Goal: Task Accomplishment & Management: Use online tool/utility

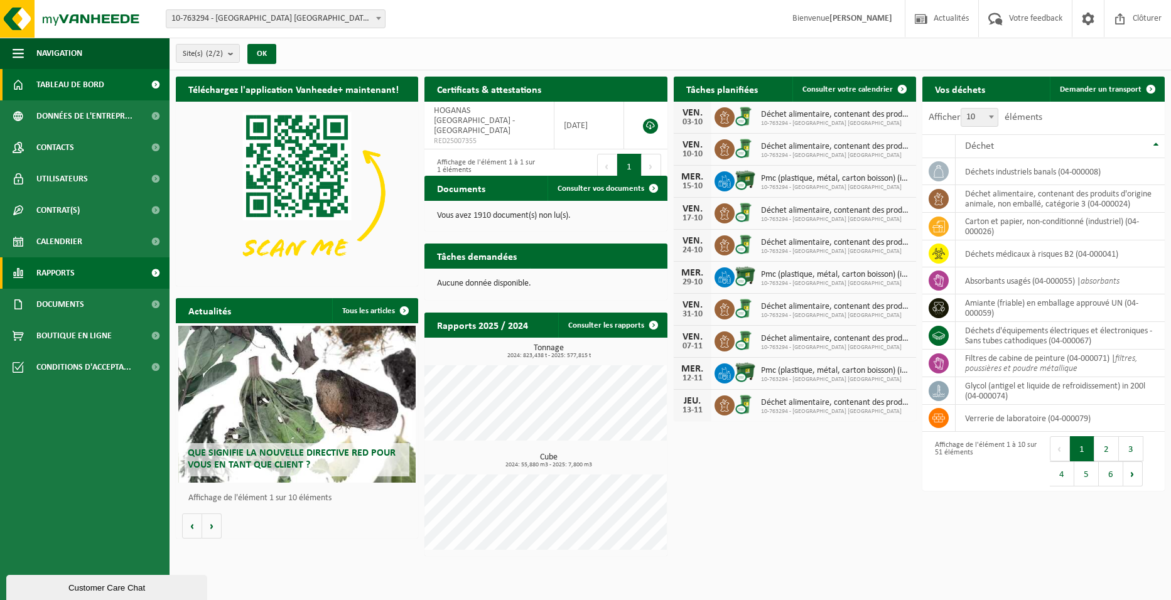
click at [67, 271] on span "Rapports" at bounding box center [55, 272] width 38 height 31
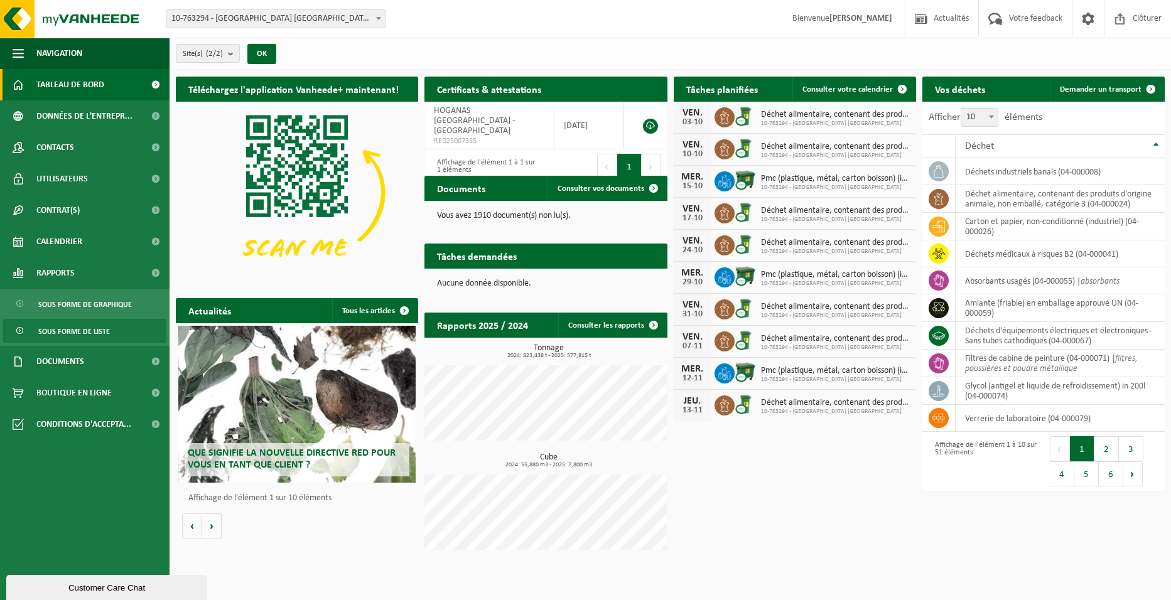
click at [102, 328] on span "Sous forme de liste" at bounding box center [74, 331] width 72 height 24
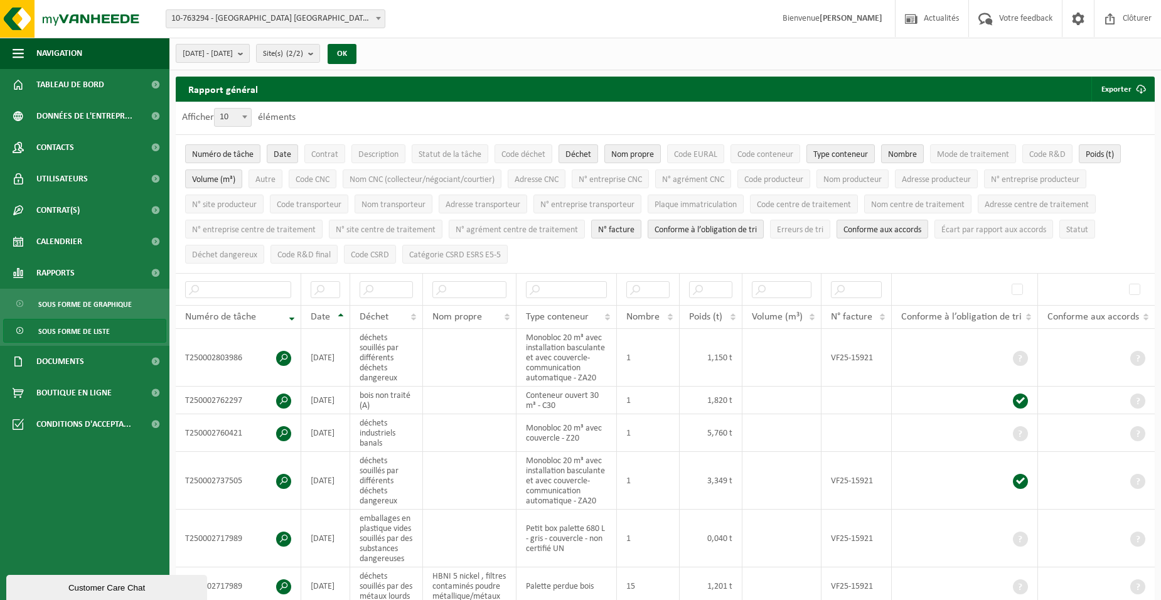
click at [250, 53] on button "[DATE] - [DATE]" at bounding box center [213, 53] width 74 height 19
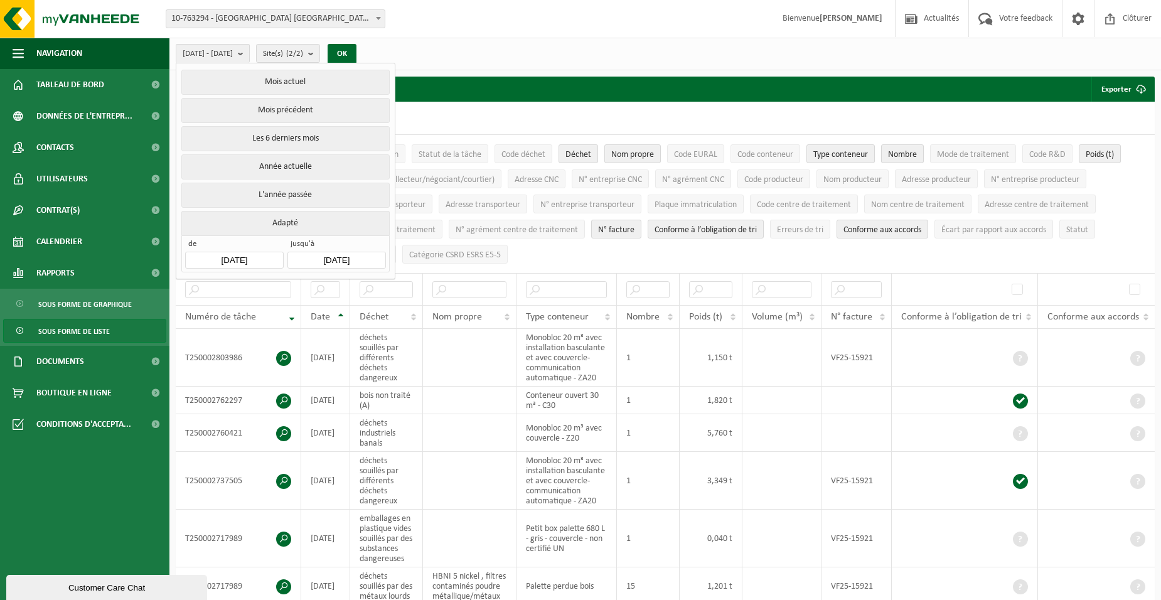
click at [238, 255] on input "[DATE]" at bounding box center [234, 260] width 98 height 17
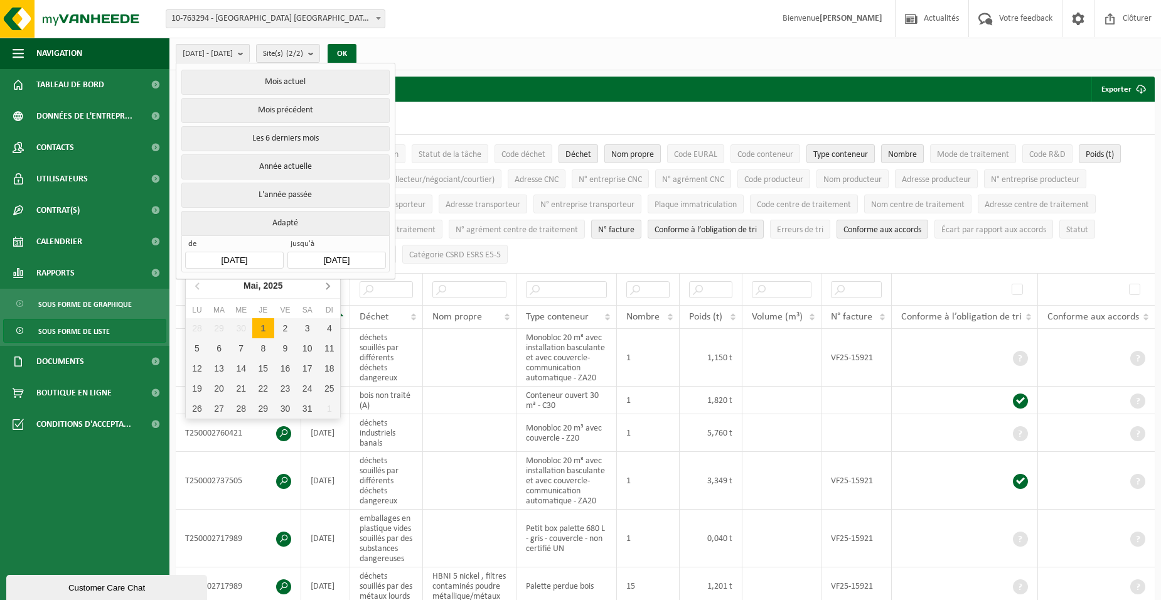
click at [329, 284] on icon at bounding box center [328, 286] width 20 height 20
click at [219, 330] on div "1" at bounding box center [219, 328] width 22 height 20
type input "[DATE]"
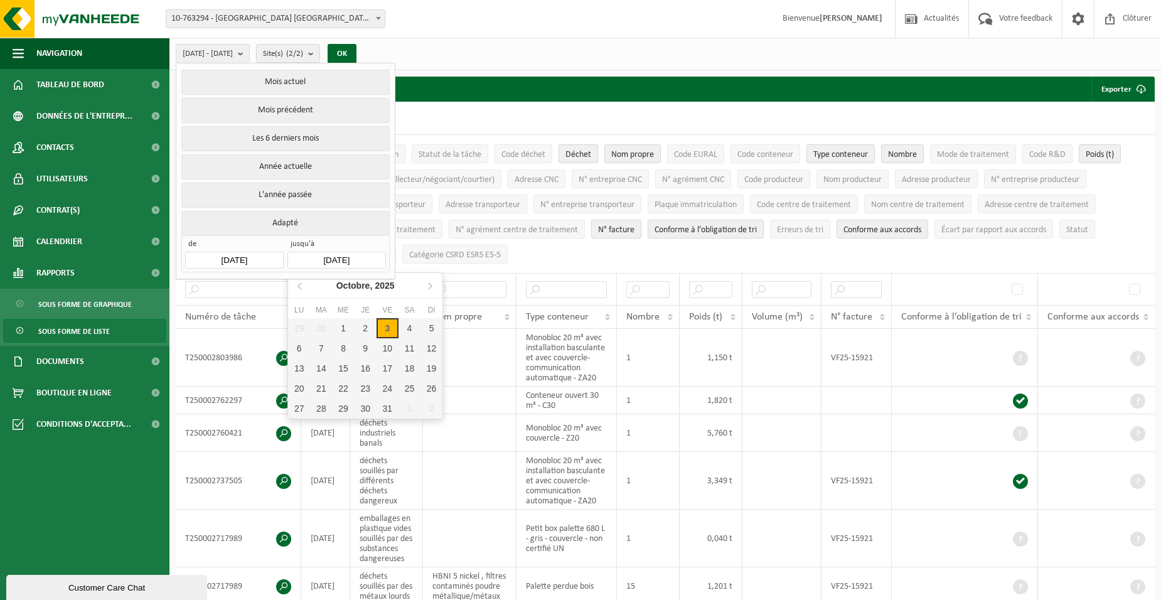
click at [367, 260] on input "[DATE]" at bounding box center [336, 260] width 98 height 17
click at [304, 284] on icon at bounding box center [301, 286] width 20 height 20
click at [321, 408] on div "30" at bounding box center [321, 409] width 22 height 20
type input "[DATE]"
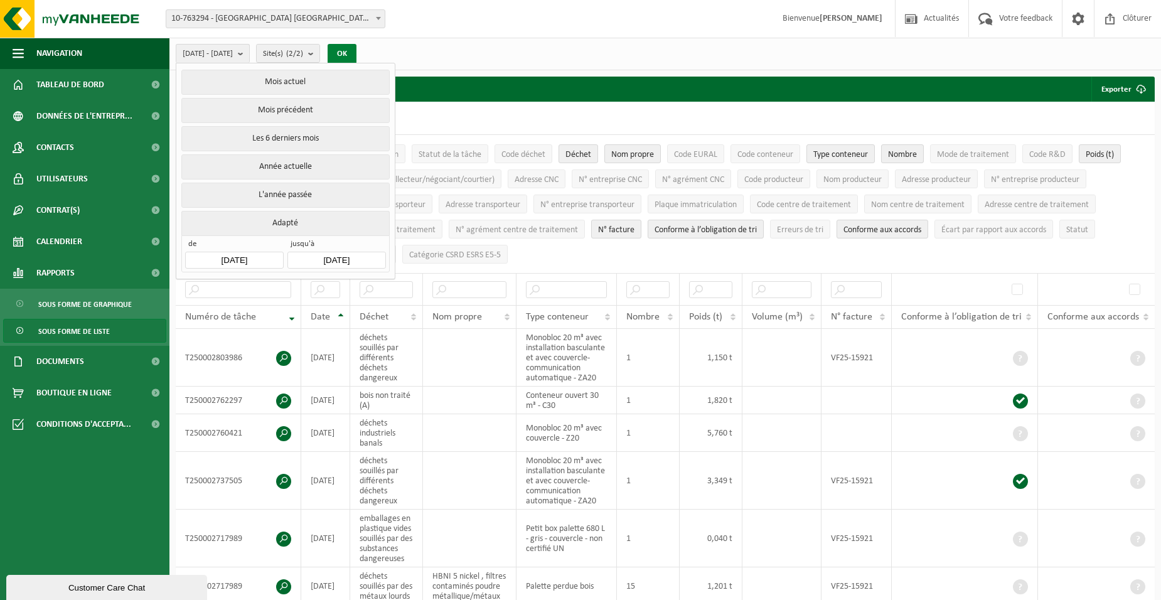
click at [357, 53] on button "OK" at bounding box center [342, 54] width 29 height 20
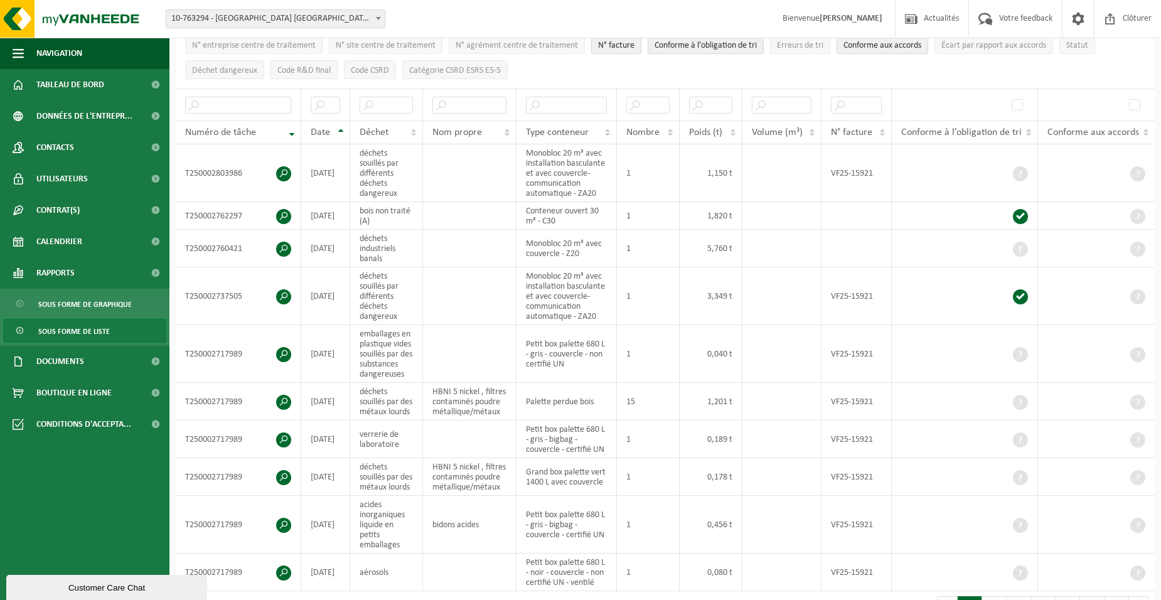
scroll to position [188, 0]
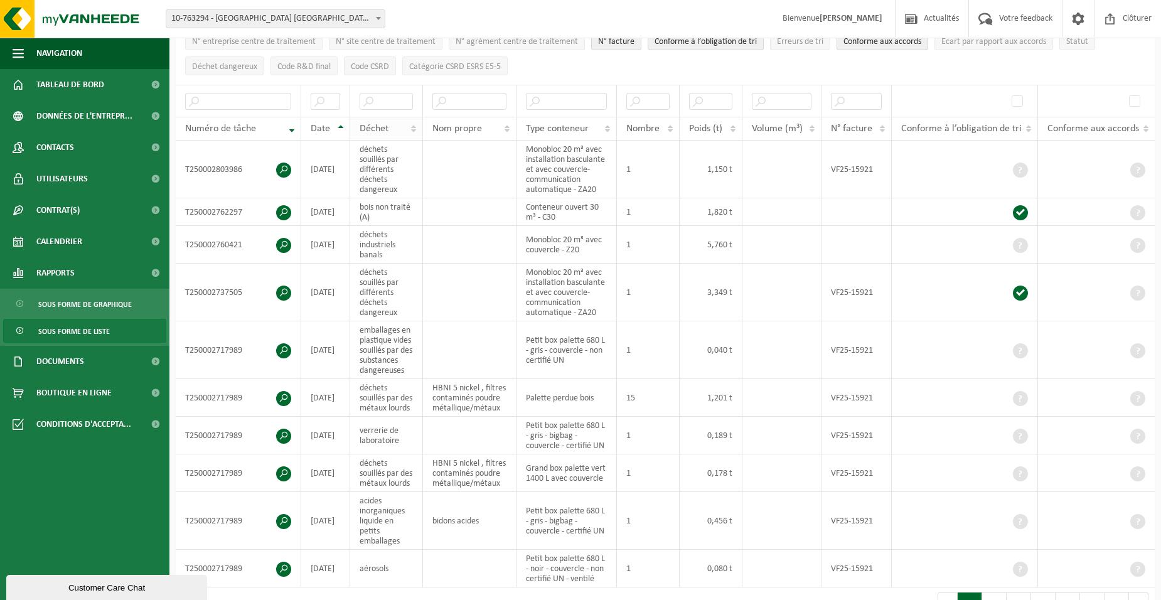
click at [412, 122] on th "Déchet" at bounding box center [386, 129] width 73 height 24
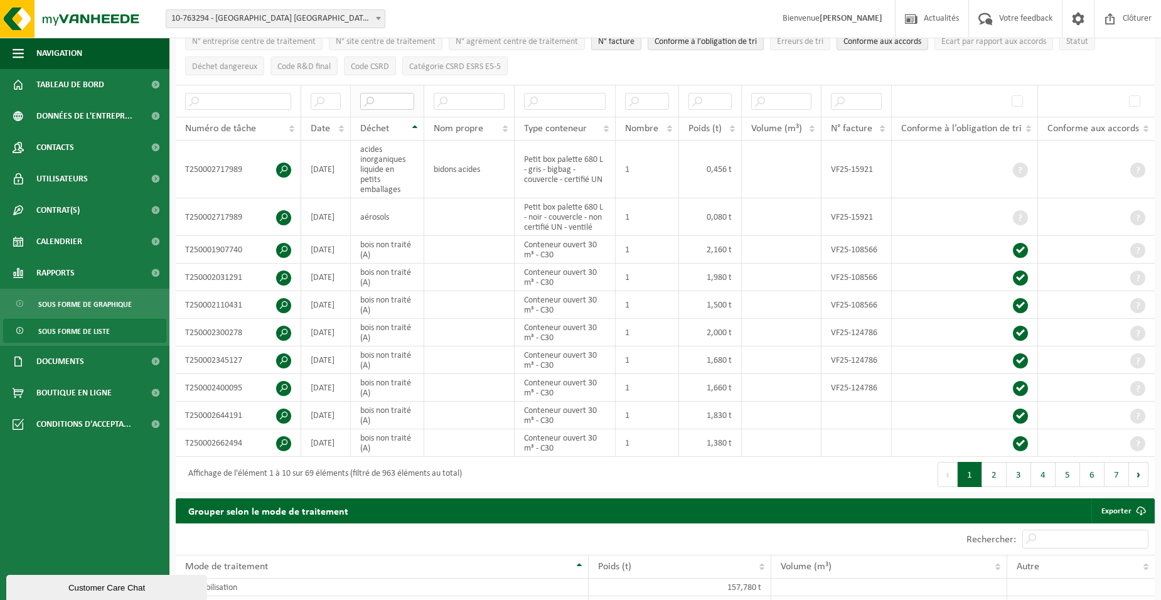
click at [392, 97] on input "text" at bounding box center [387, 101] width 54 height 17
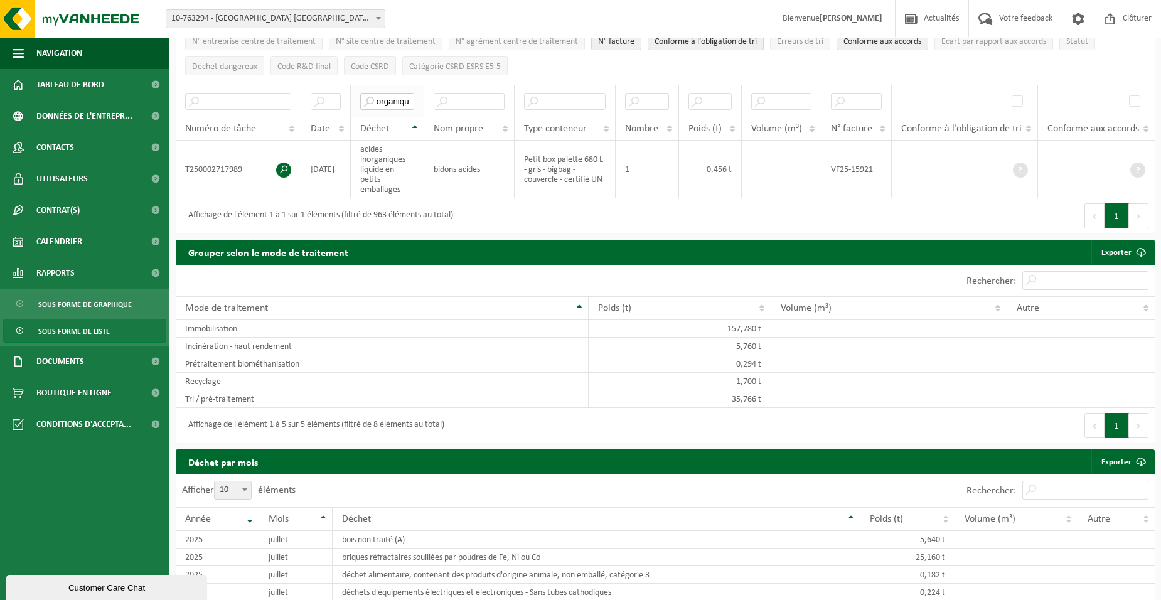
scroll to position [0, 0]
type input "o"
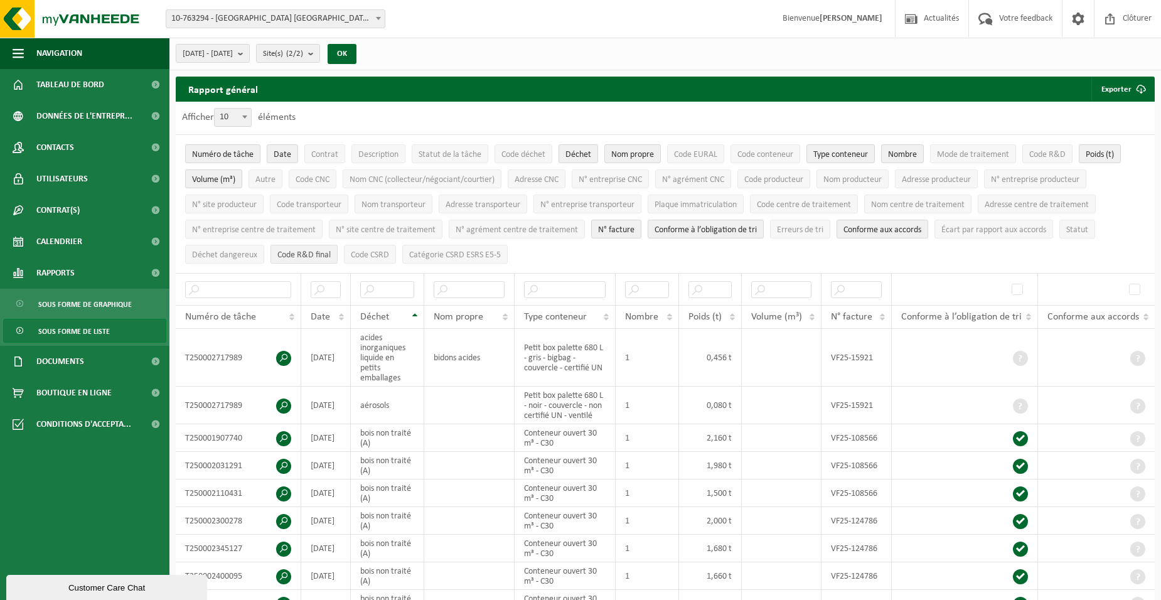
click at [300, 253] on span "Code R&D final" at bounding box center [303, 254] width 53 height 9
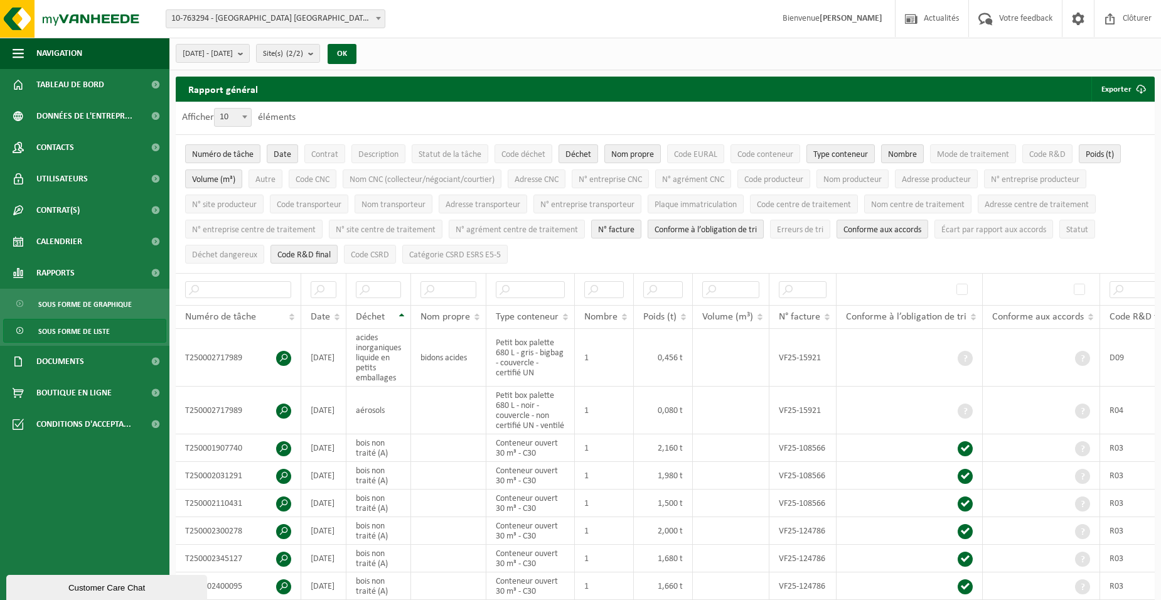
click at [679, 227] on span "Conforme à l’obligation de tri" at bounding box center [706, 229] width 102 height 9
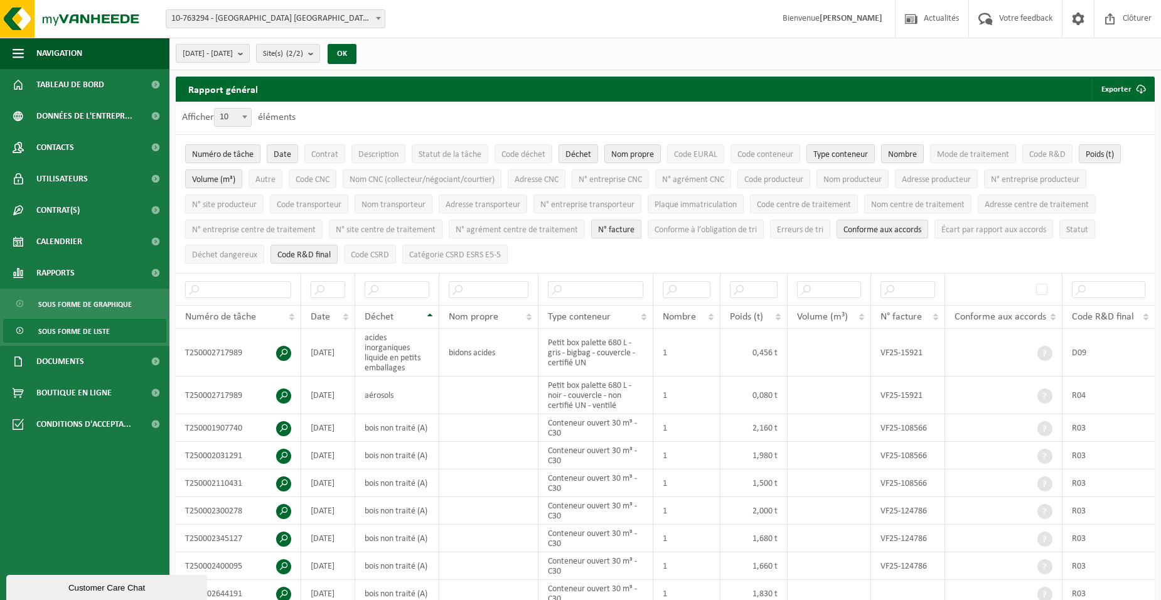
click at [605, 229] on span "N° facture" at bounding box center [616, 229] width 36 height 9
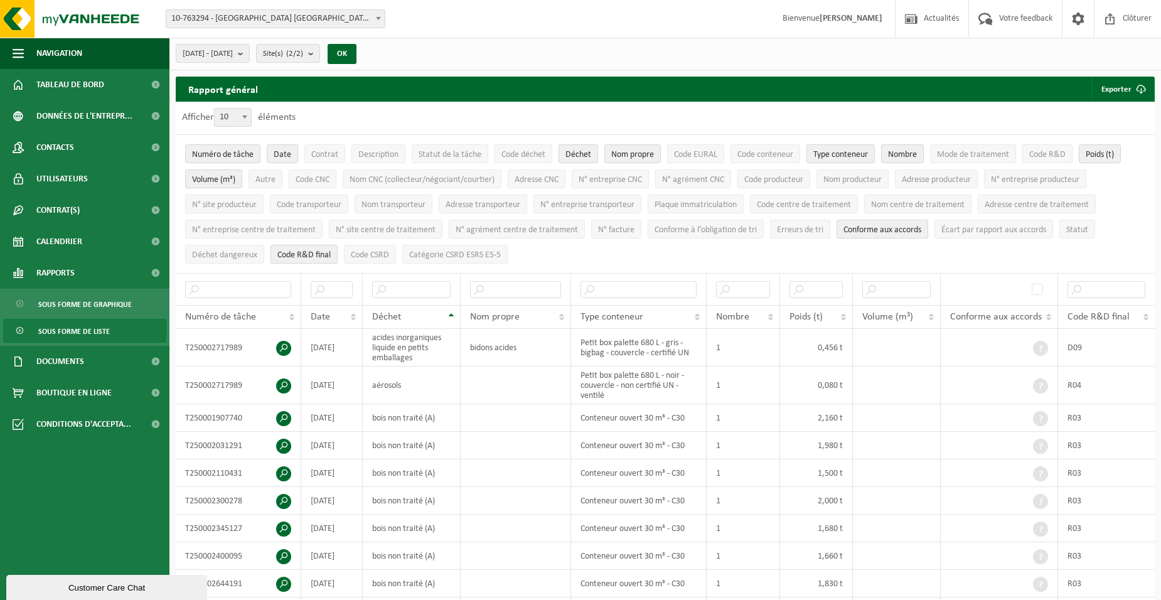
click at [912, 225] on span "Conforme aux accords" at bounding box center [883, 229] width 78 height 9
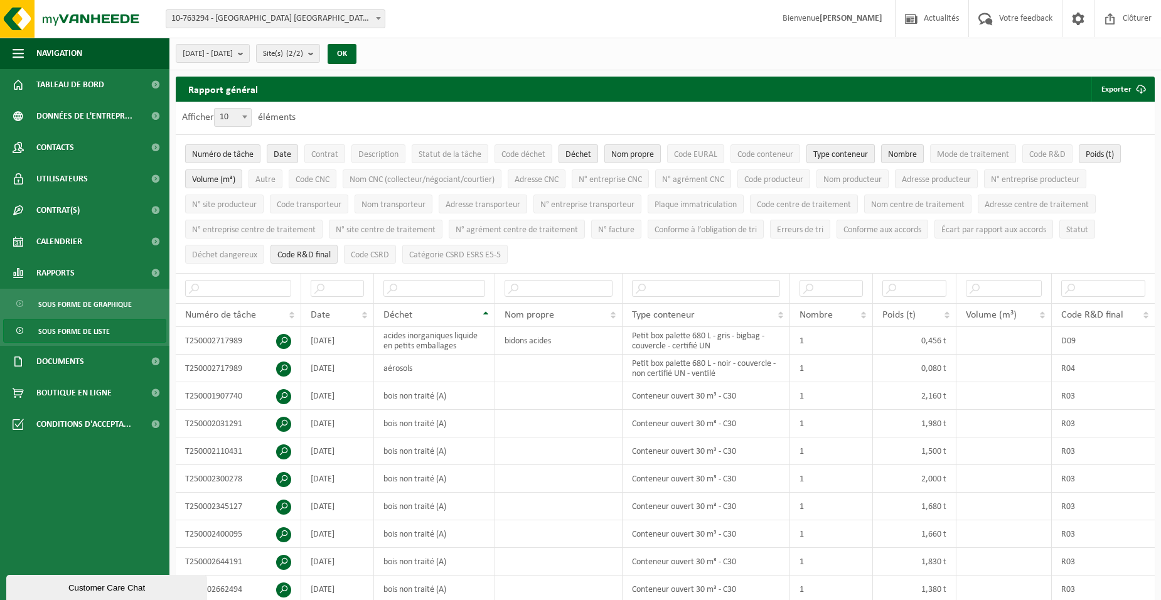
click at [826, 153] on span "Type conteneur" at bounding box center [840, 154] width 55 height 9
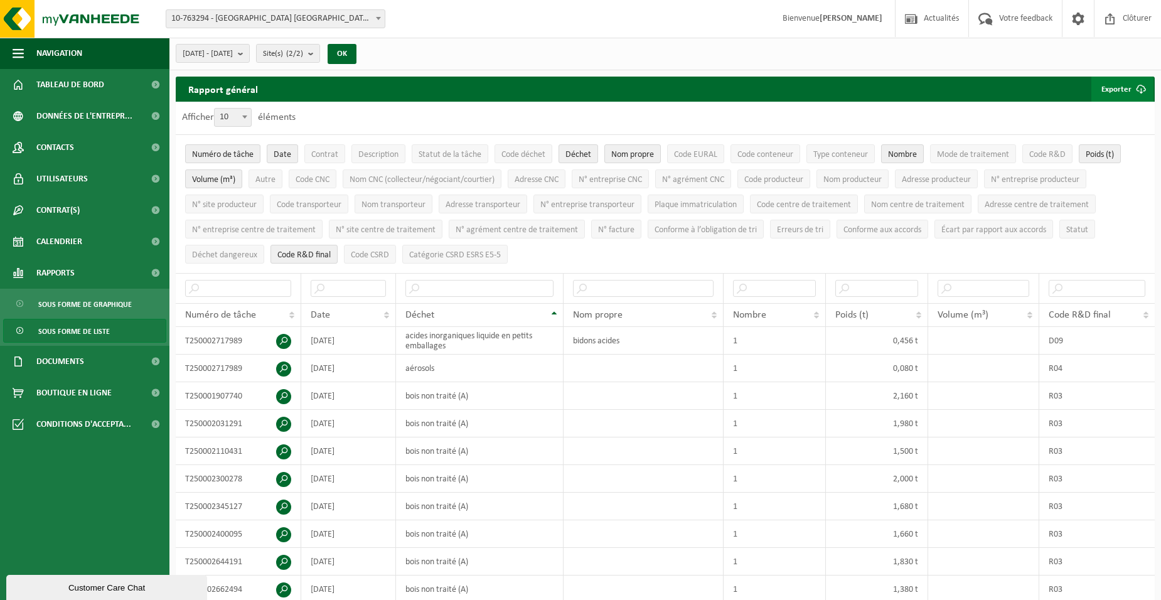
click at [1109, 91] on button "Exporter" at bounding box center [1123, 89] width 62 height 25
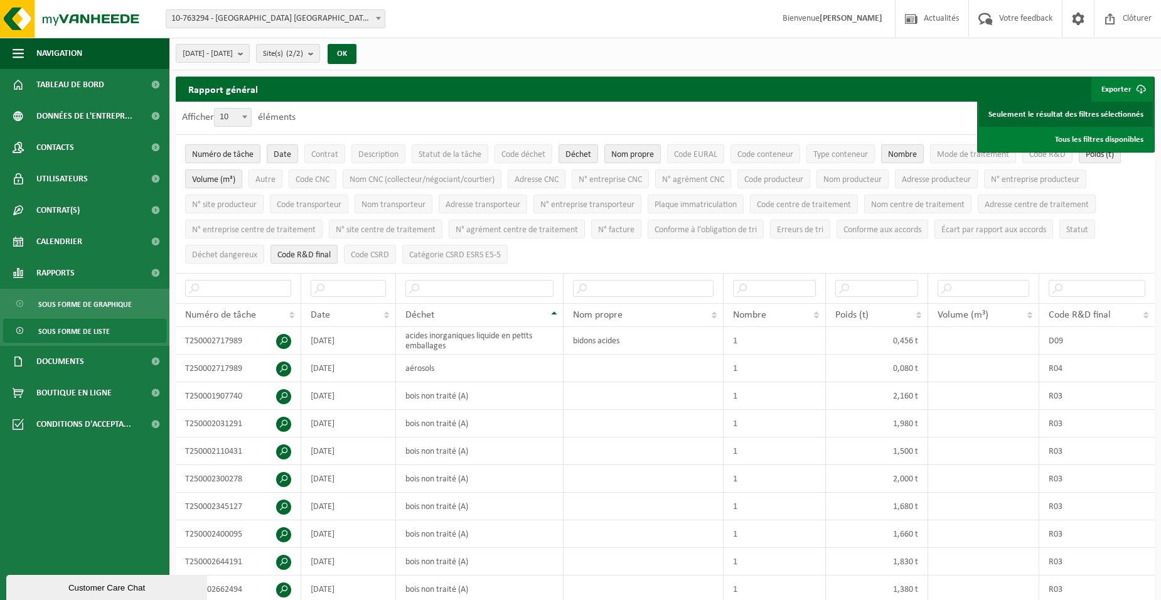
click at [1097, 112] on link "Seulement le résultat des filtres sélectionnés" at bounding box center [1066, 114] width 174 height 25
